Goal: Task Accomplishment & Management: Manage account settings

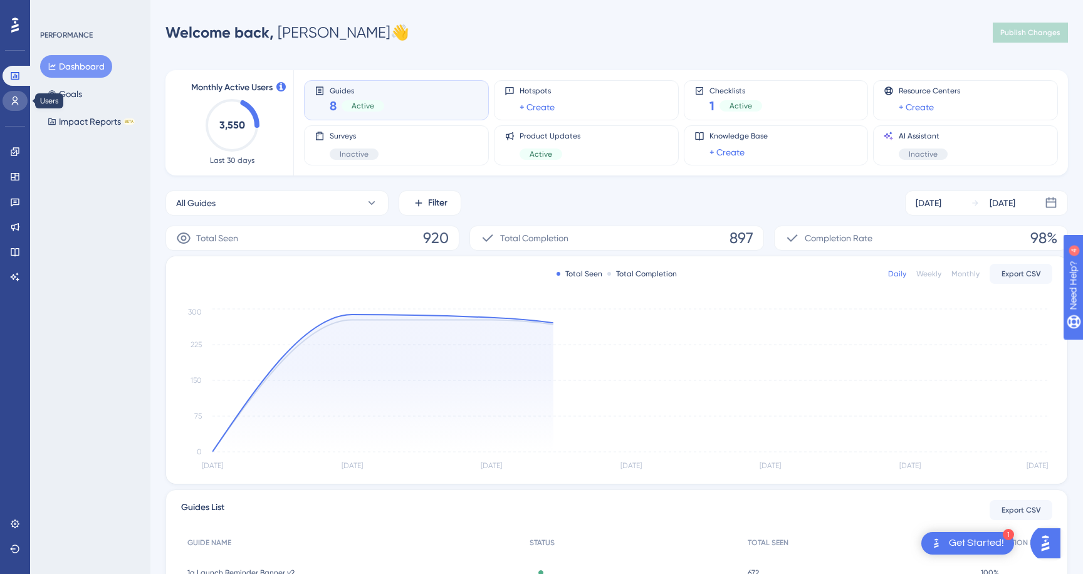
click at [14, 102] on icon at bounding box center [15, 100] width 7 height 9
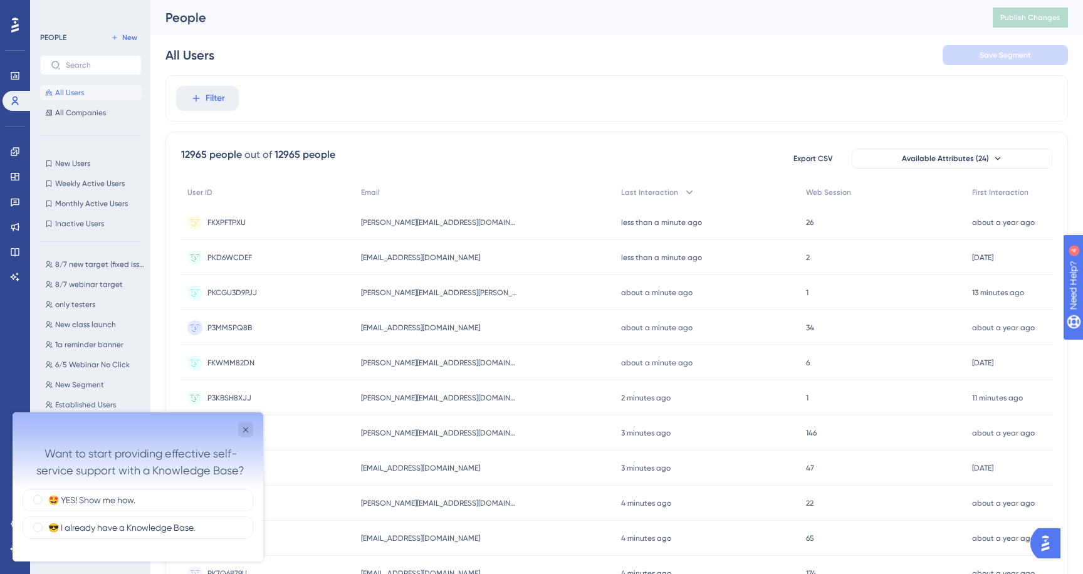
click at [10, 21] on div at bounding box center [15, 25] width 20 height 20
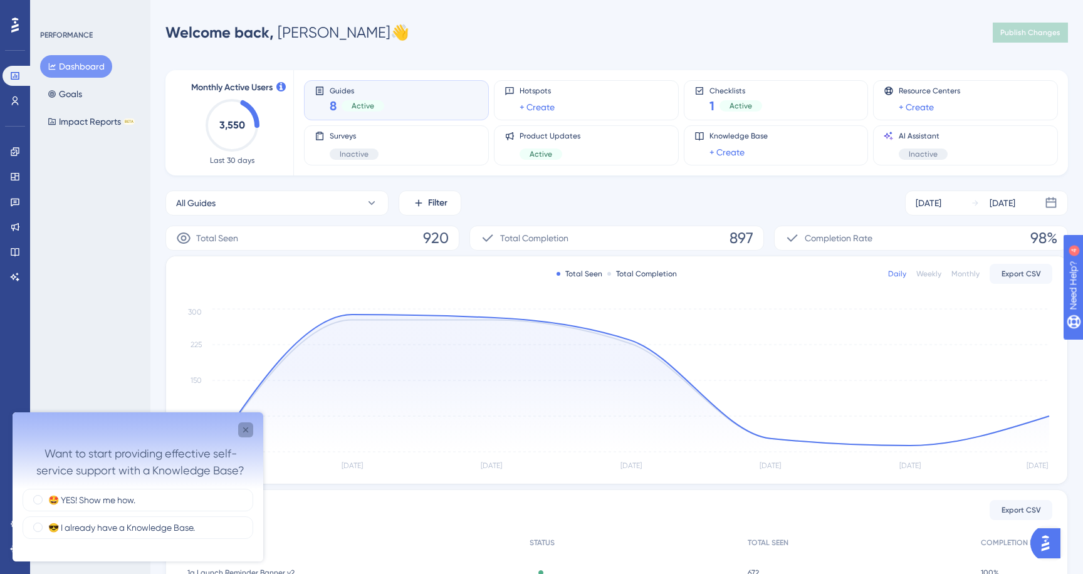
click at [244, 429] on icon "Close survey" at bounding box center [246, 430] width 10 height 10
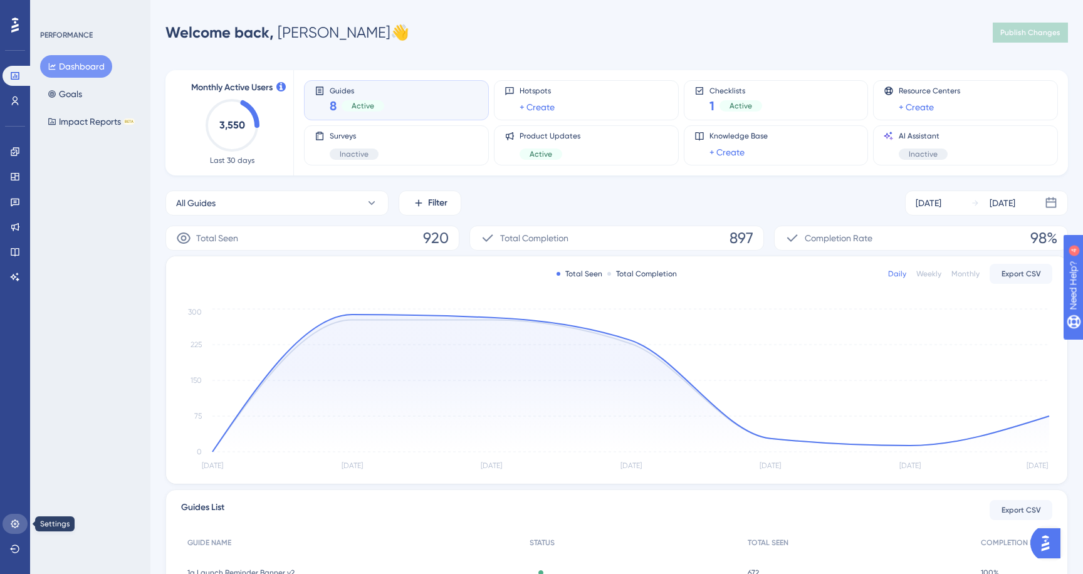
click at [13, 516] on link at bounding box center [15, 524] width 25 height 20
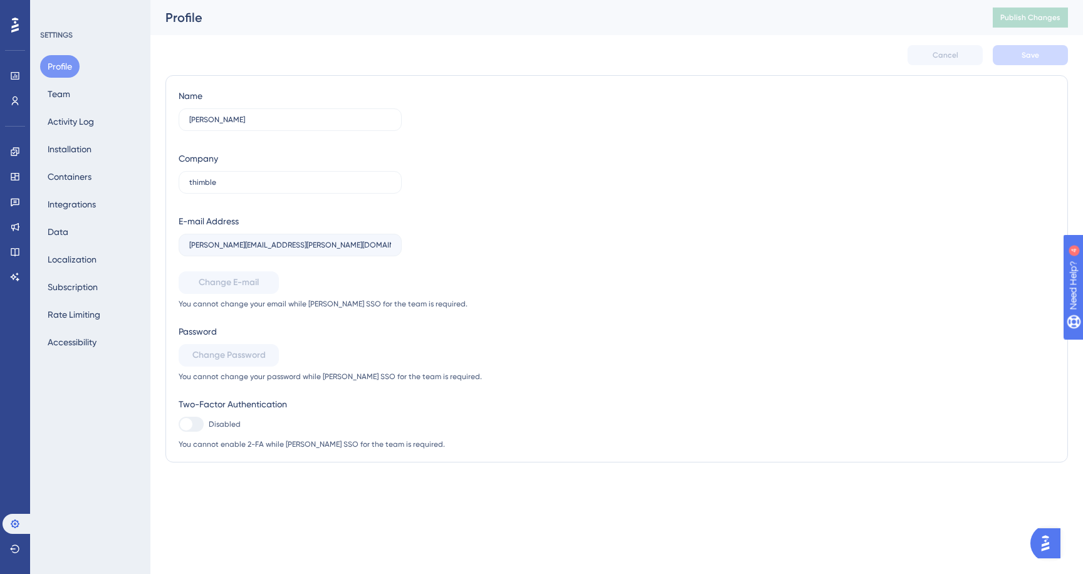
click at [83, 96] on div "Profile Team Activity Log Installation Containers Integrations Data Localizatio…" at bounding box center [91, 204] width 102 height 298
click at [70, 95] on button "Team" at bounding box center [59, 94] width 38 height 23
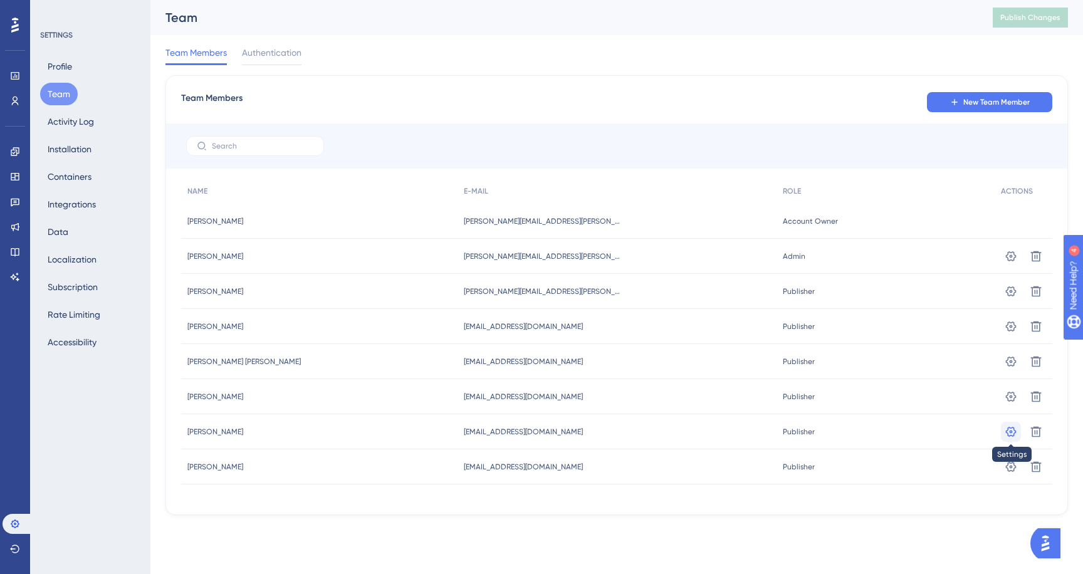
click at [1005, 263] on icon at bounding box center [1010, 256] width 13 height 13
